Goal: Obtain resource: Download file/media

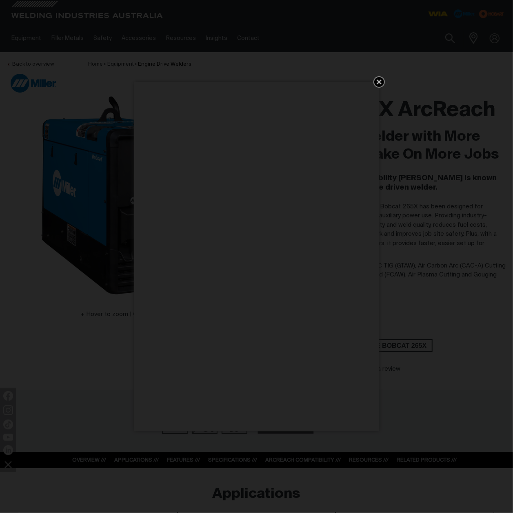
click at [380, 84] on icon "Get 5 WIA Welding Guides Free!" at bounding box center [378, 82] width 5 height 5
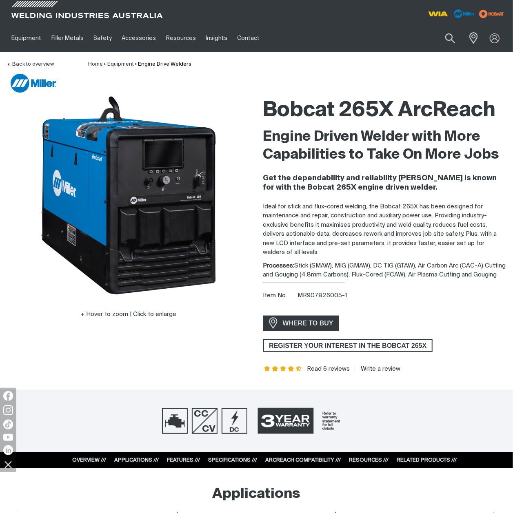
drag, startPoint x: 502, startPoint y: 276, endPoint x: 262, endPoint y: 266, distance: 240.8
click at [262, 266] on div "Bobcat 265X ArcReach Engine Driven Welder with More Capabilities to Take On Mor…" at bounding box center [384, 232] width 256 height 279
copy div "Processes: Stick (SMAW), MIG (GMAW), DC TIG (GTAW), Air Carbon Arc (CAC-A) Cutt…"
click at [470, 351] on div "Bobcat 265X ArcReach Engine Driven Welder with More Capabilities to Take On Mor…" at bounding box center [384, 232] width 243 height 279
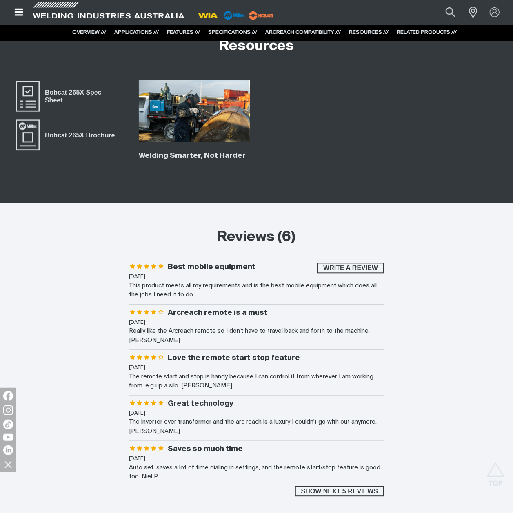
scroll to position [3860, 0]
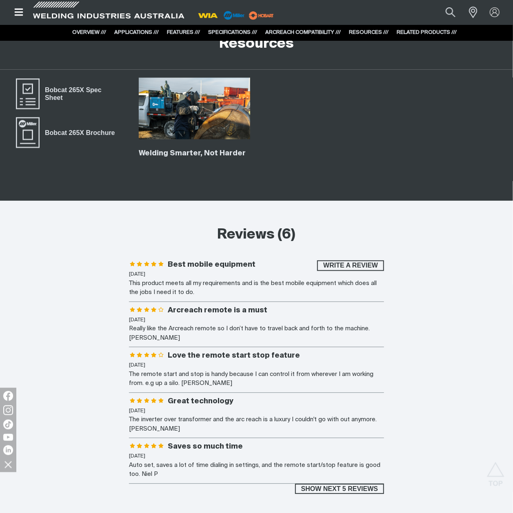
click at [437, 286] on div "Reviews (6) Write a review Best mobile equipment 16/07/2025 This product meets …" at bounding box center [256, 350] width 499 height 288
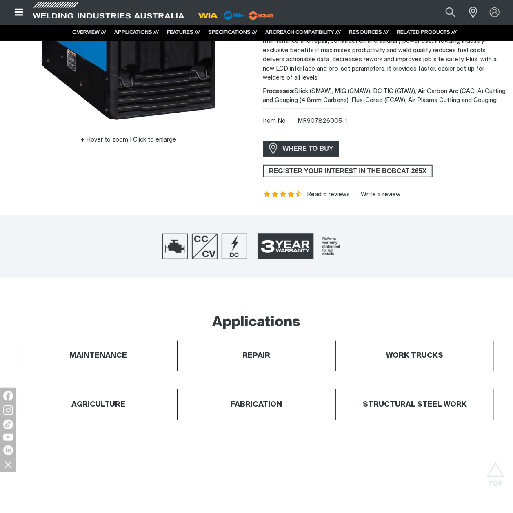
scroll to position [0, 0]
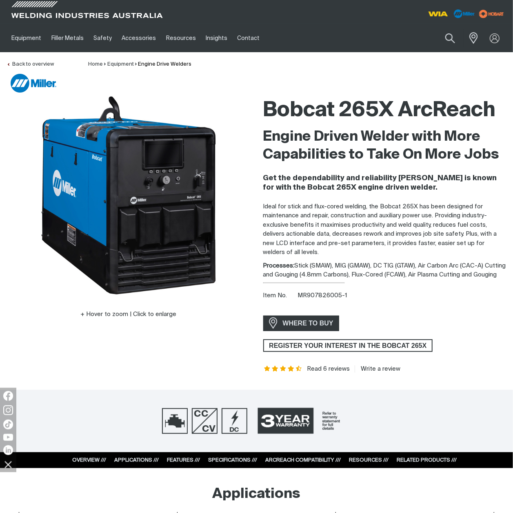
click at [449, 305] on div "Bobcat 265X ArcReach Engine Driven Welder with More Capabilities to Take On Mor…" at bounding box center [384, 232] width 243 height 279
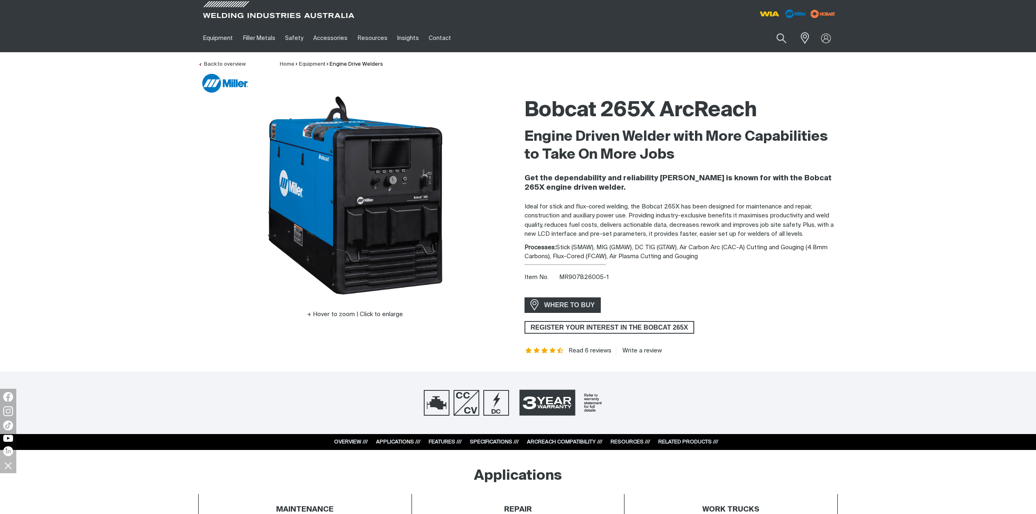
click at [944, 222] on div "Hover to zoom | Click to enlarge Bobcat 265X ArcReach Engine Driven Welder with…" at bounding box center [518, 223] width 1036 height 261
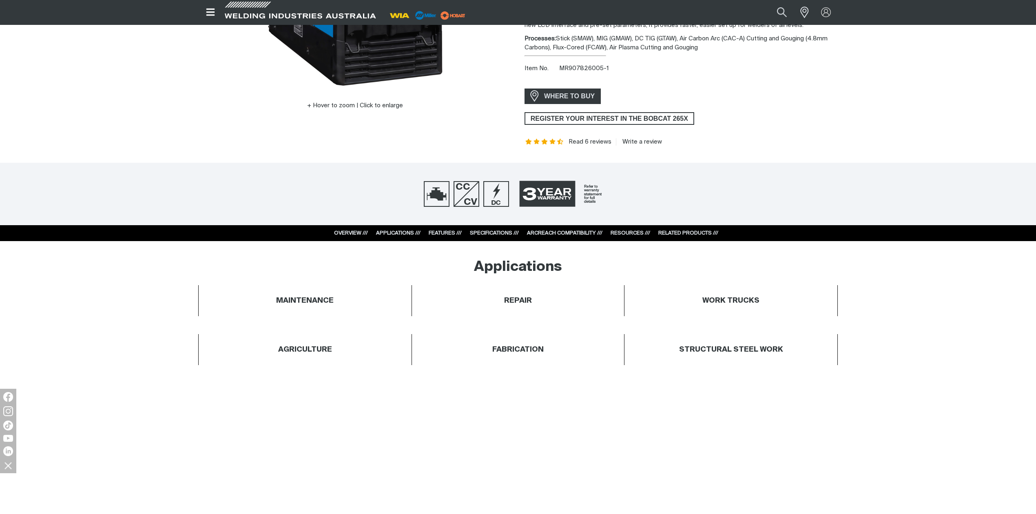
scroll to position [217, 0]
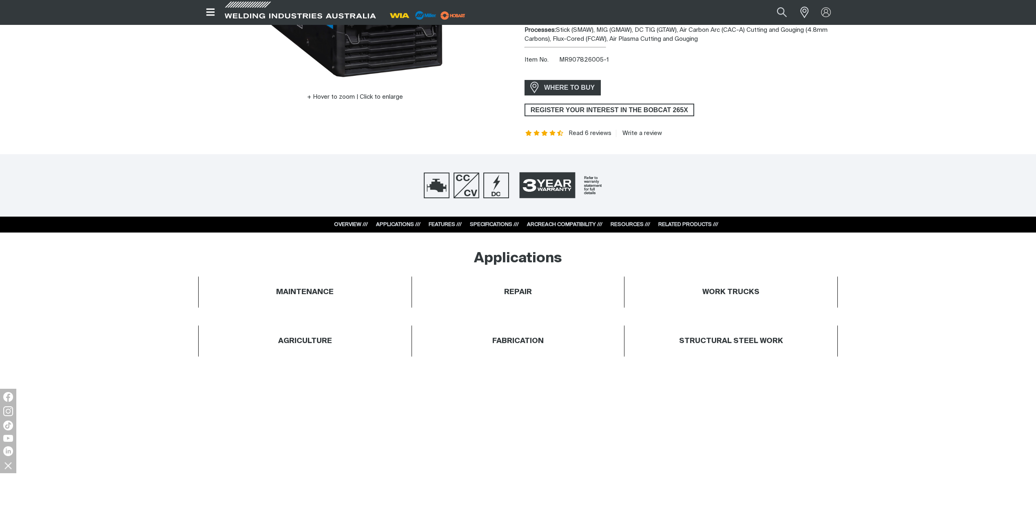
click at [626, 223] on link "RESOURCES ///" at bounding box center [630, 224] width 40 height 5
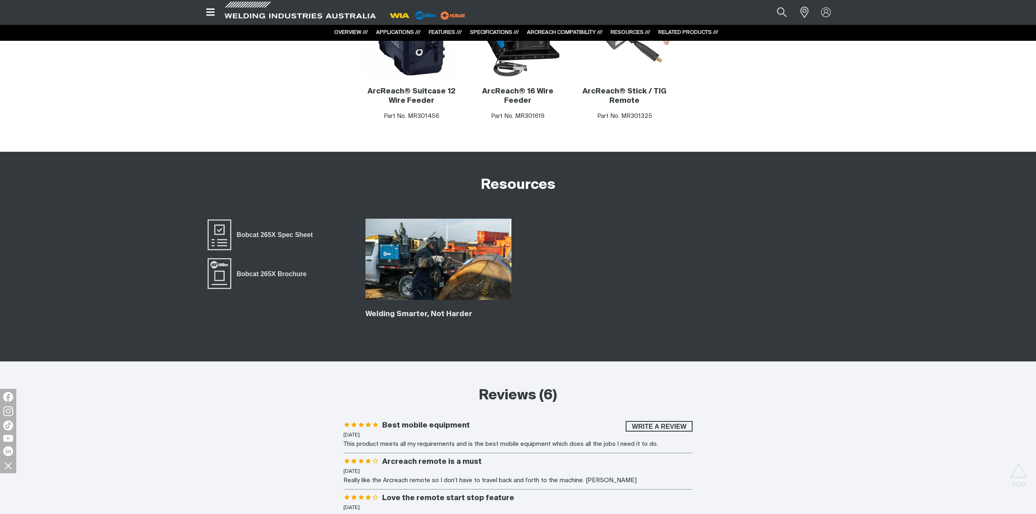
scroll to position [4734, 0]
click at [266, 268] on span "Bobcat 265X Brochure" at bounding box center [271, 273] width 80 height 11
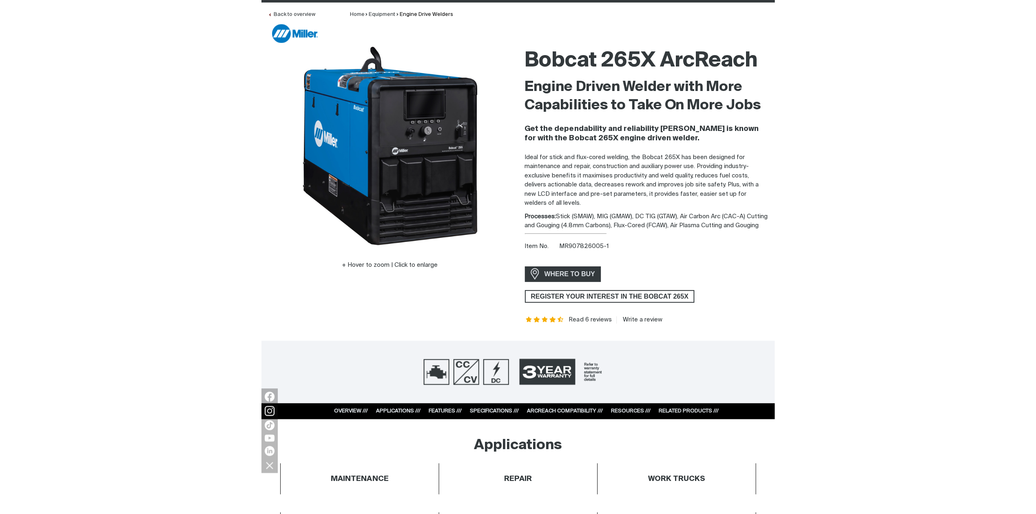
scroll to position [54, 0]
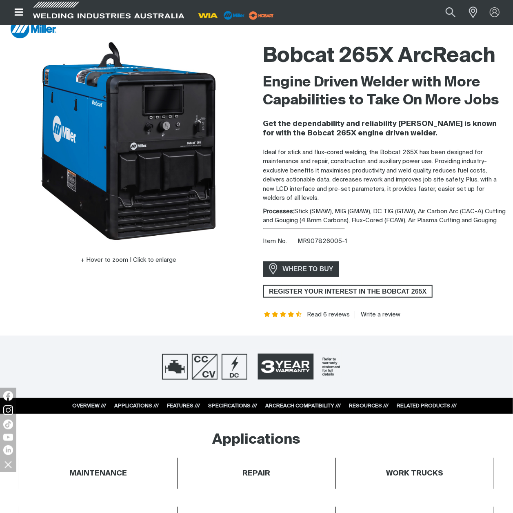
drag, startPoint x: 504, startPoint y: 219, endPoint x: 295, endPoint y: 212, distance: 208.9
click at [295, 212] on div "Processes: Stick (SMAW), MIG (GMAW), DC TIG (GTAW), Air Carbon Arc (CAC-A) Cutt…" at bounding box center [384, 216] width 243 height 18
copy div "Stick (SMAW), MIG (GMAW), DC TIG (GTAW), Air Carbon Arc (CAC-A) Cutting and Gou…"
